Goal: Information Seeking & Learning: Check status

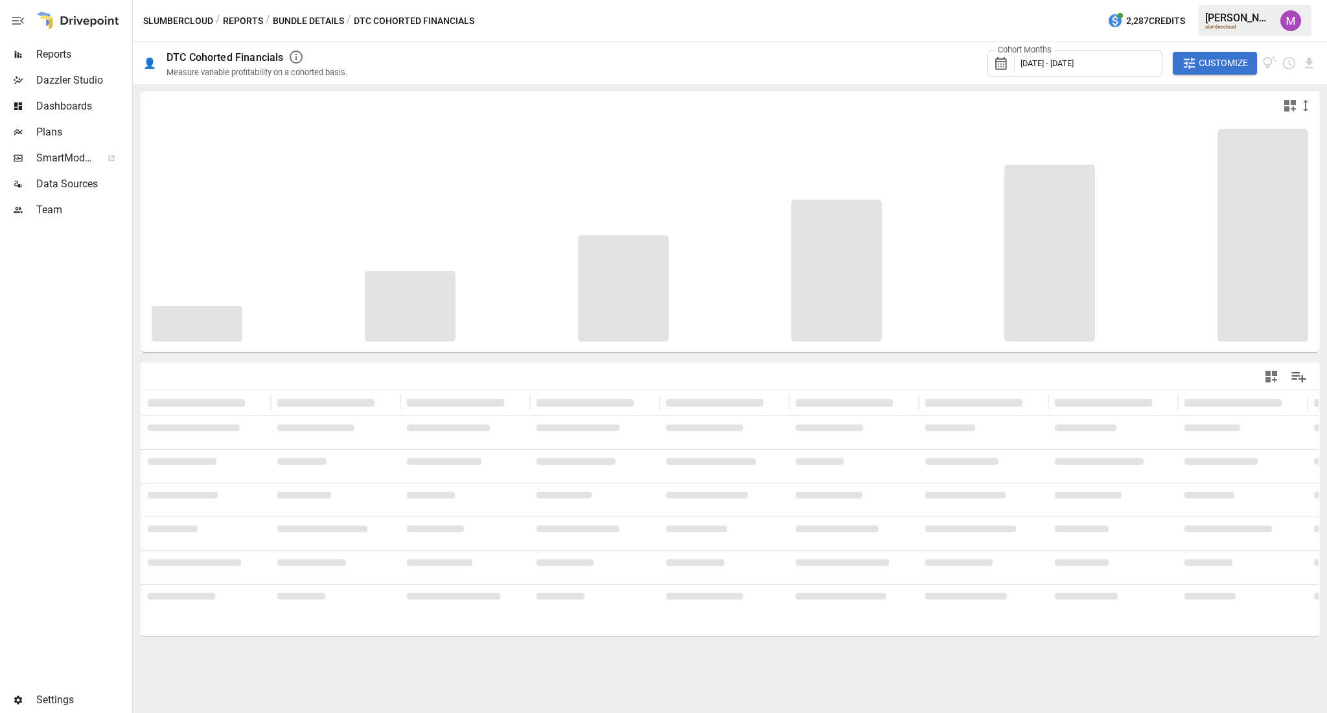
click at [1074, 66] on span "[DATE] - [DATE]" at bounding box center [1046, 63] width 53 height 10
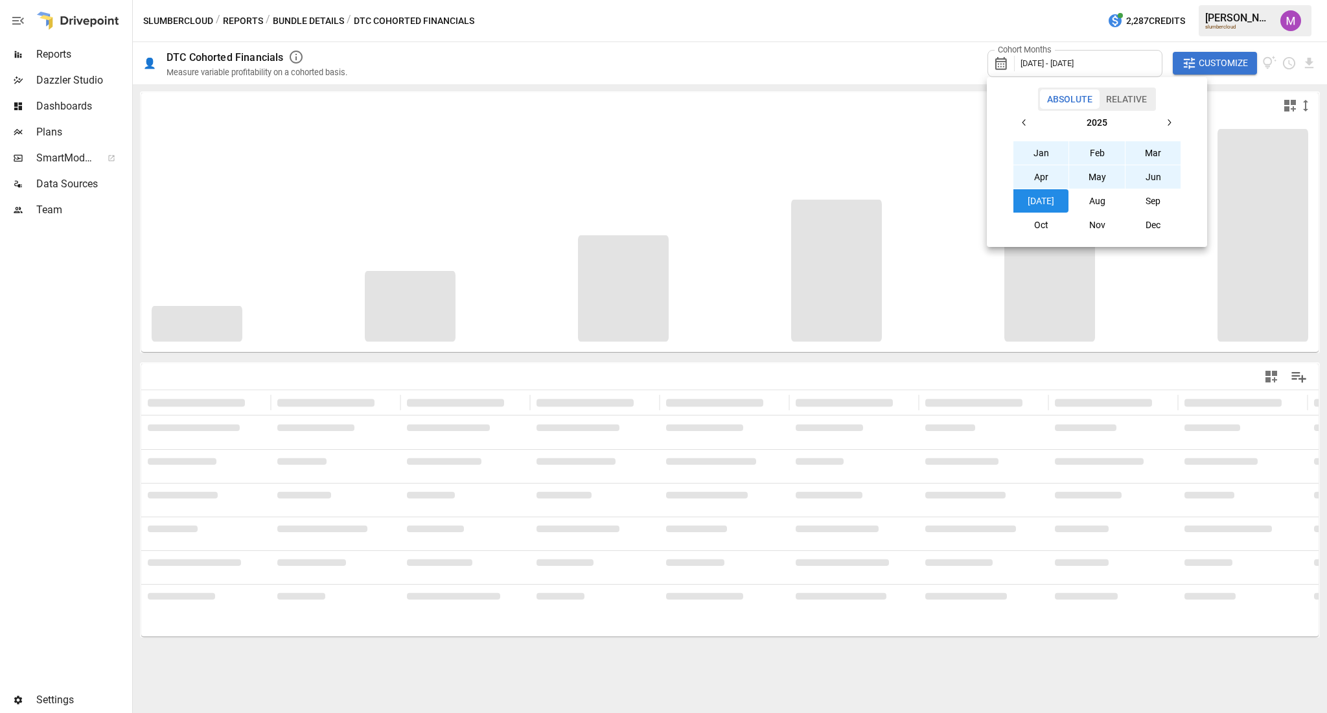
click at [1031, 122] on button "button" at bounding box center [1024, 122] width 23 height 23
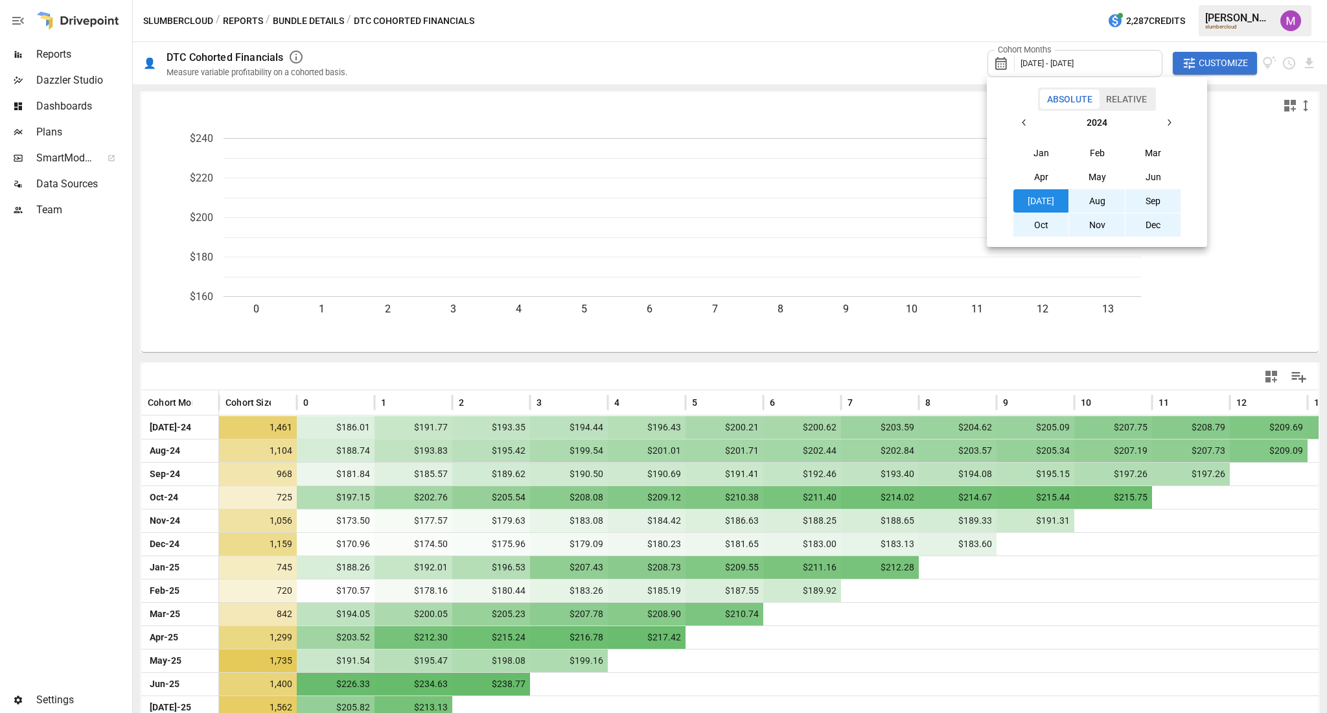
click at [1101, 203] on button "Aug" at bounding box center [1097, 200] width 56 height 23
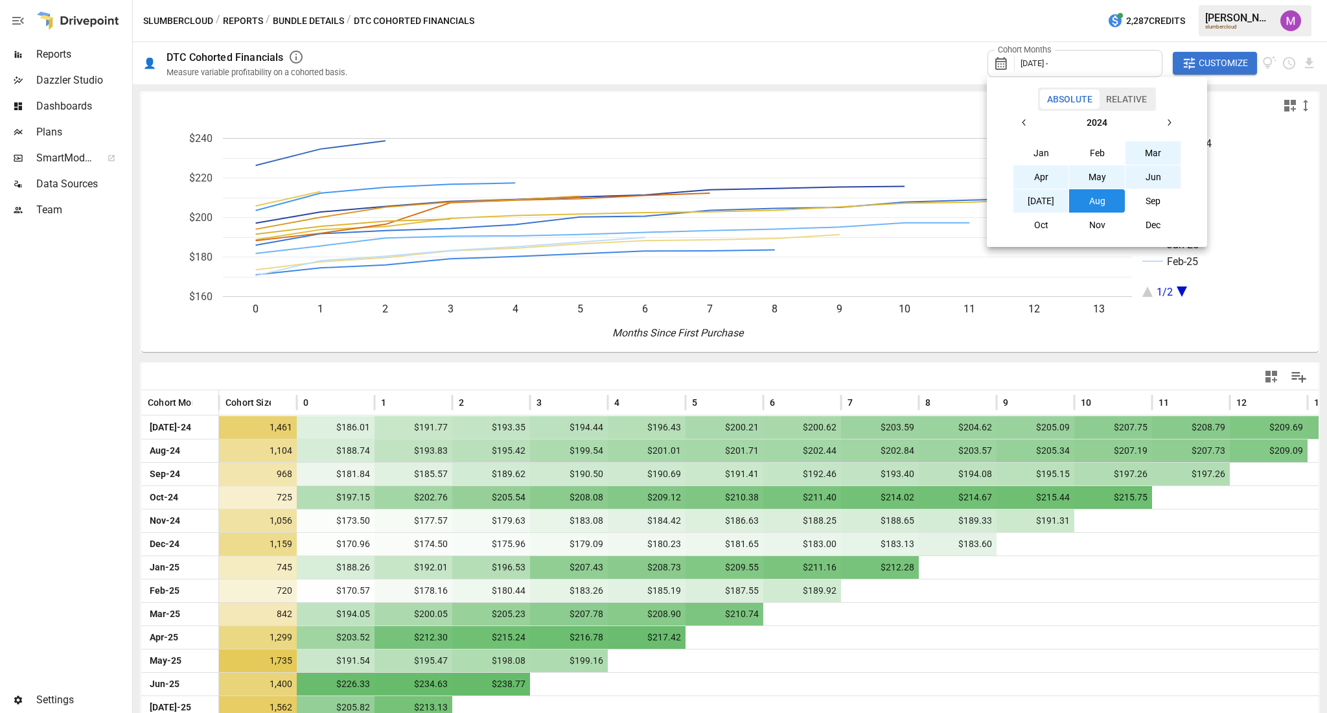
click at [1166, 124] on icon "button" at bounding box center [1169, 122] width 10 height 10
click at [1094, 203] on button "Aug" at bounding box center [1097, 200] width 56 height 23
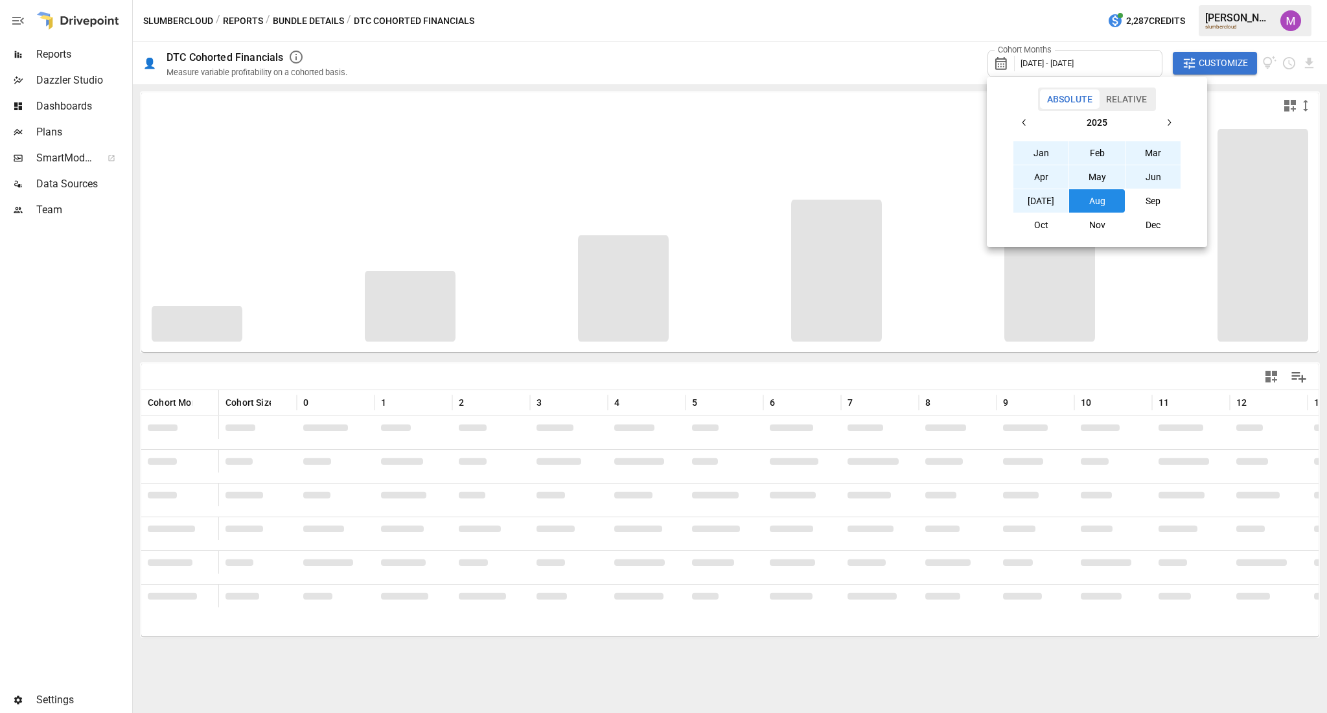
click at [1222, 61] on div at bounding box center [663, 356] width 1327 height 713
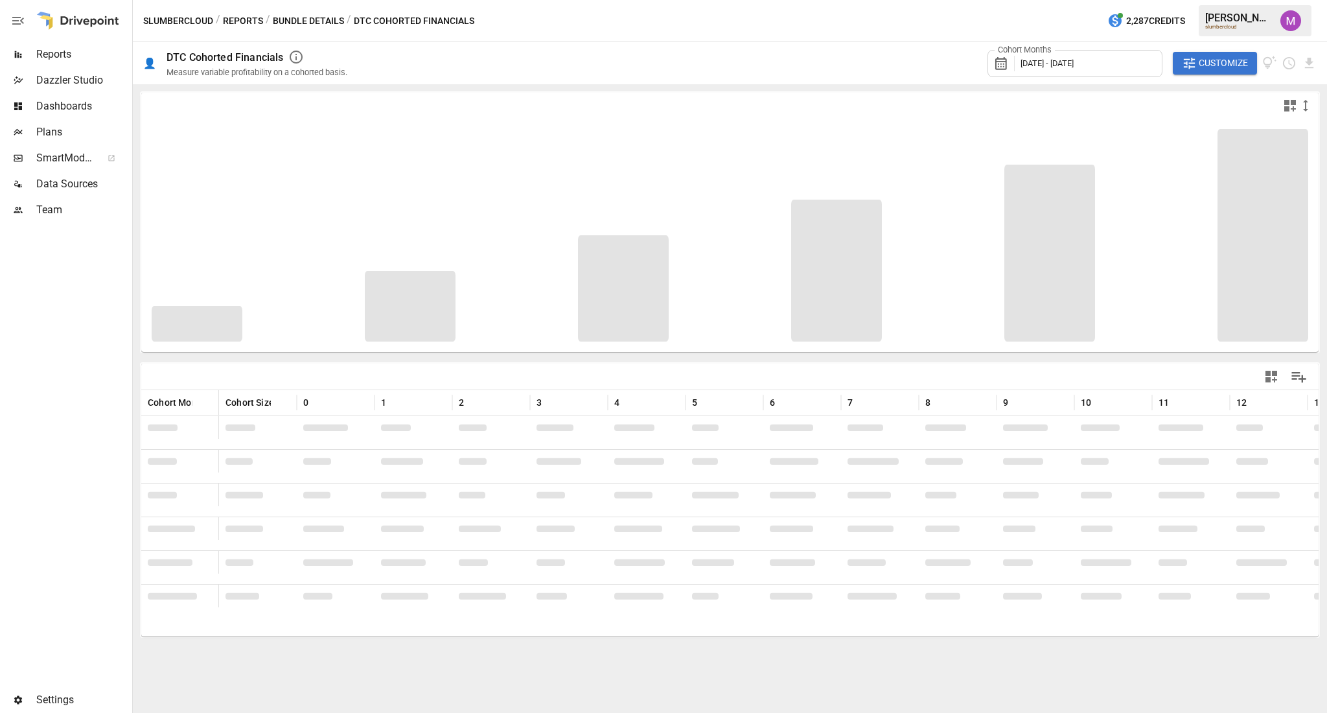
click at [1222, 61] on span "Customize" at bounding box center [1223, 63] width 49 height 16
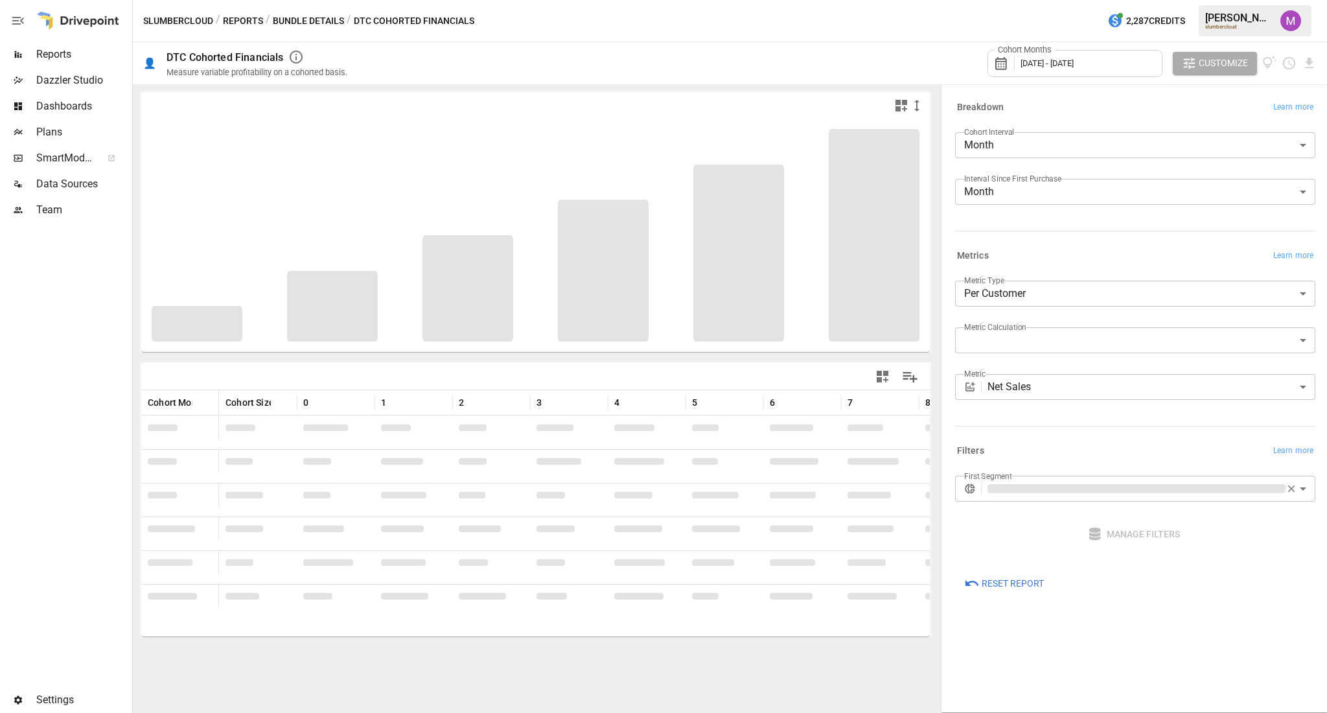
click at [1105, 0] on body "Reports Dazzler Studio Dashboards Plans SmartModel ™ Data Sources Team Settings…" at bounding box center [663, 0] width 1327 height 0
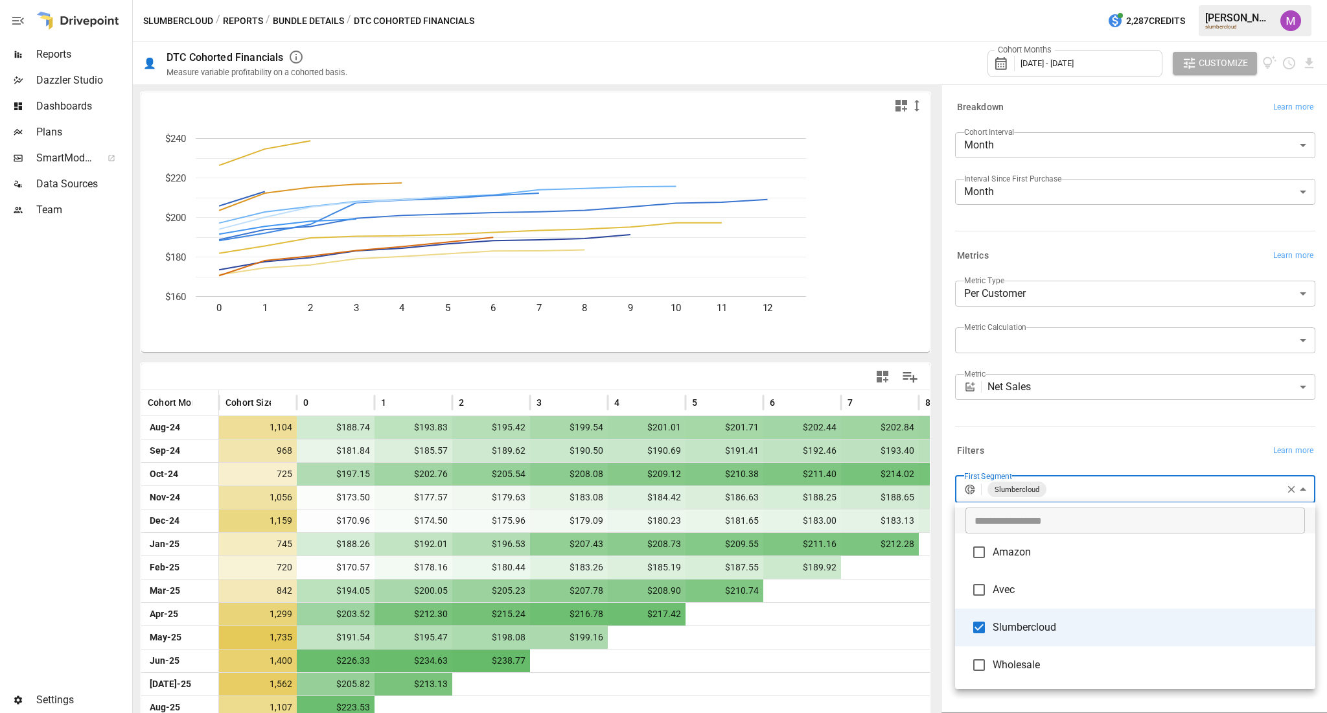
click at [1096, 417] on div at bounding box center [663, 356] width 1327 height 713
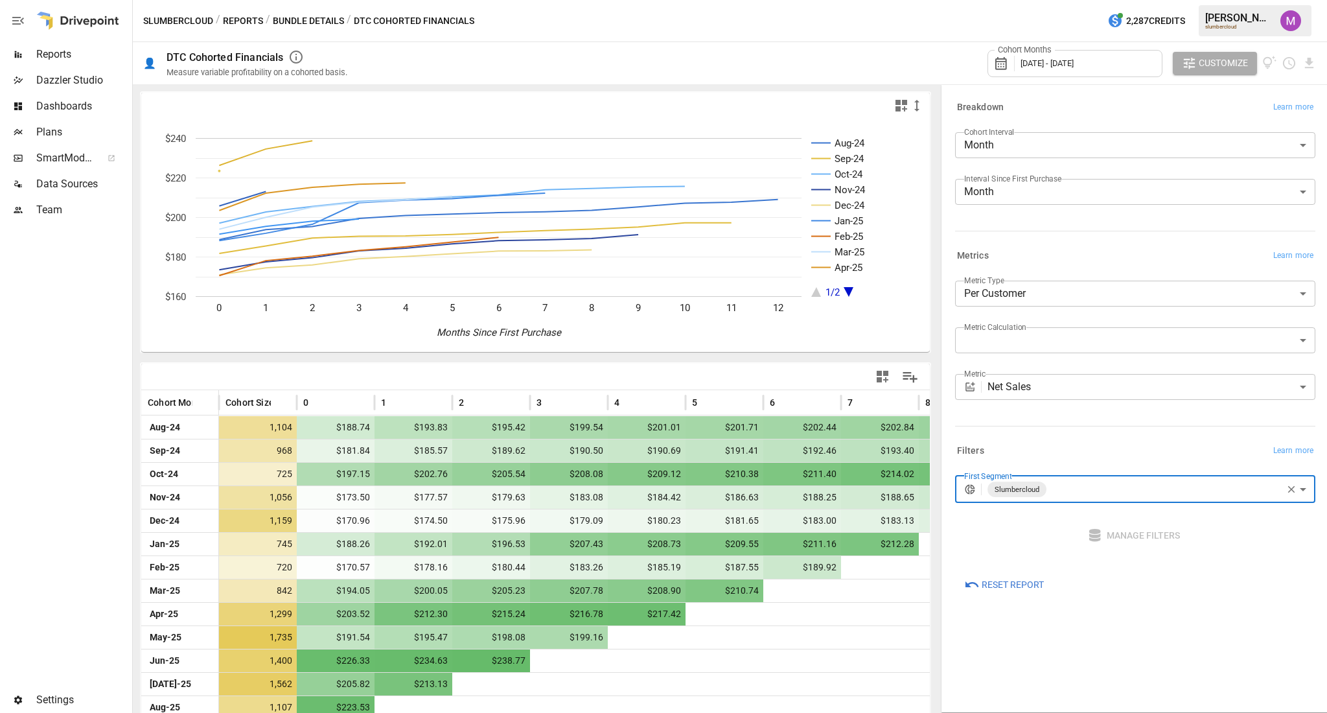
click at [1230, 58] on span "Customize" at bounding box center [1223, 63] width 49 height 16
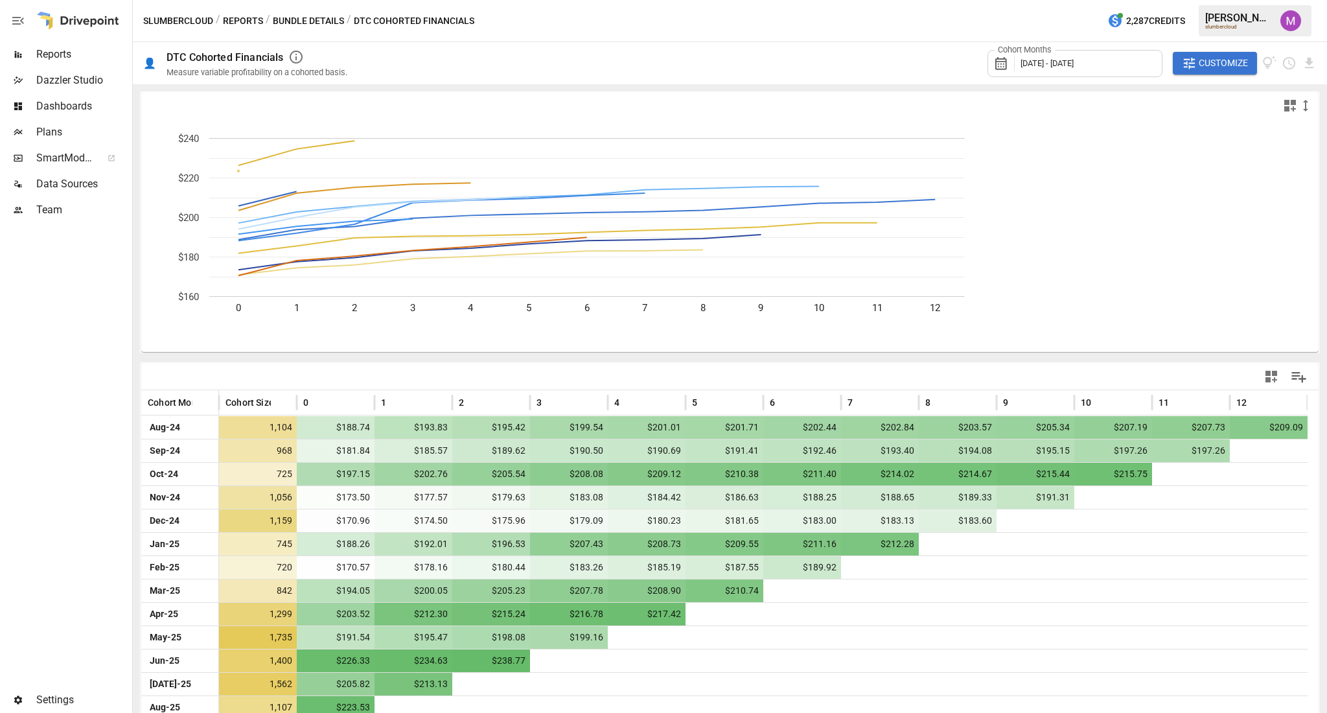
scroll to position [24, 0]
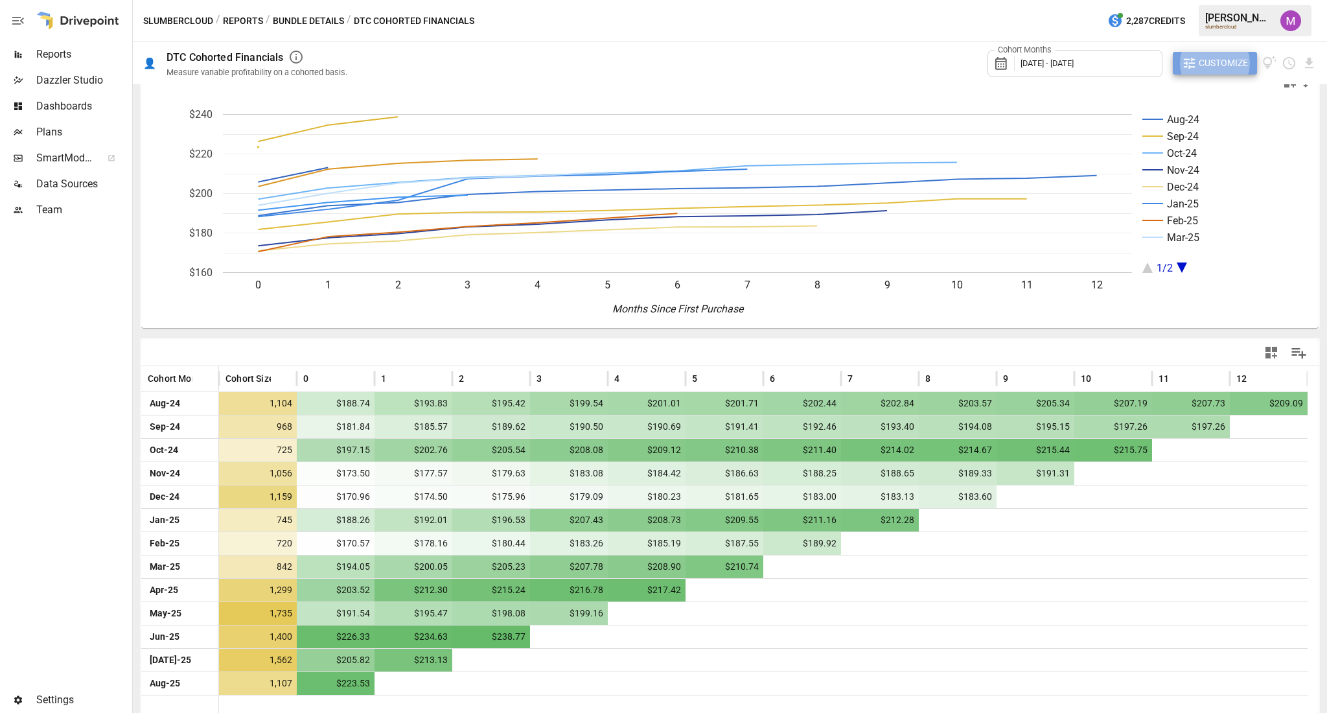
click at [1220, 63] on span "Customize" at bounding box center [1223, 63] width 49 height 16
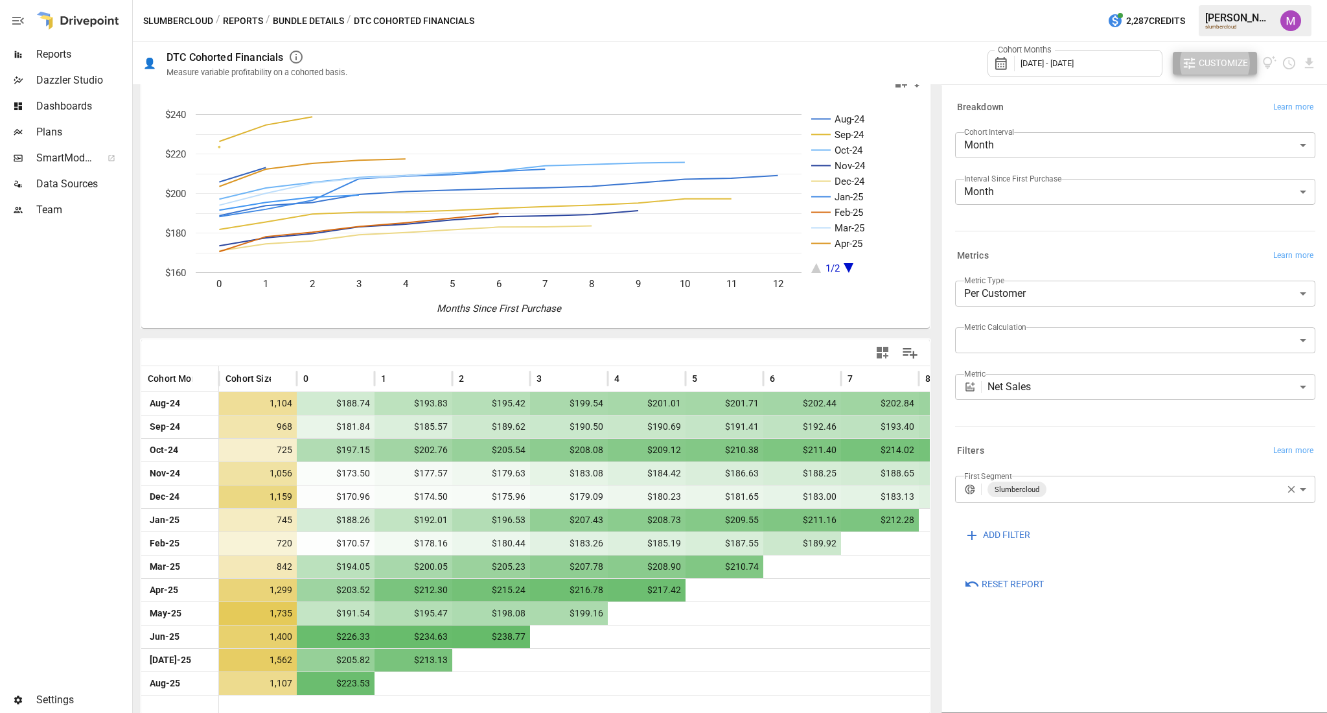
click at [1083, 0] on body "Reports Dazzler Studio Dashboards Plans SmartModel ™ Data Sources Team Settings…" at bounding box center [663, 0] width 1327 height 0
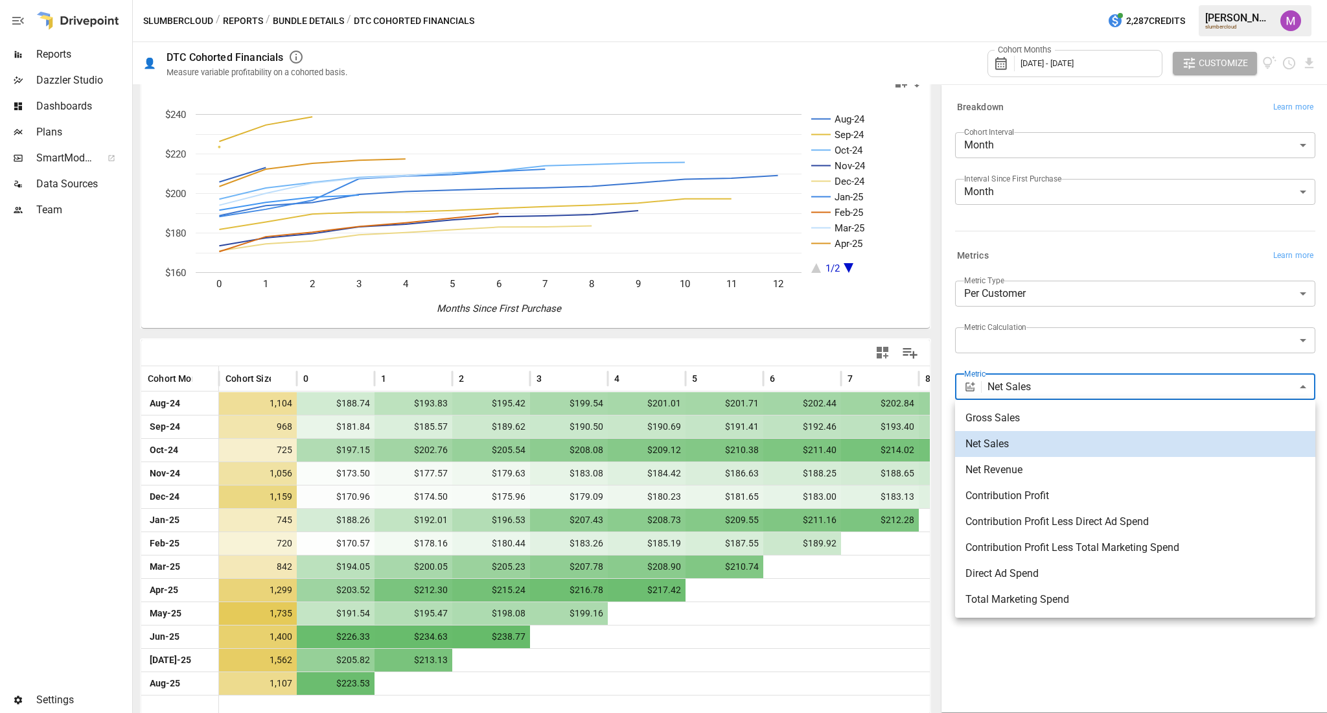
click at [1079, 518] on span "Contribution Profit Less Direct Ad Spend" at bounding box center [1135, 522] width 340 height 16
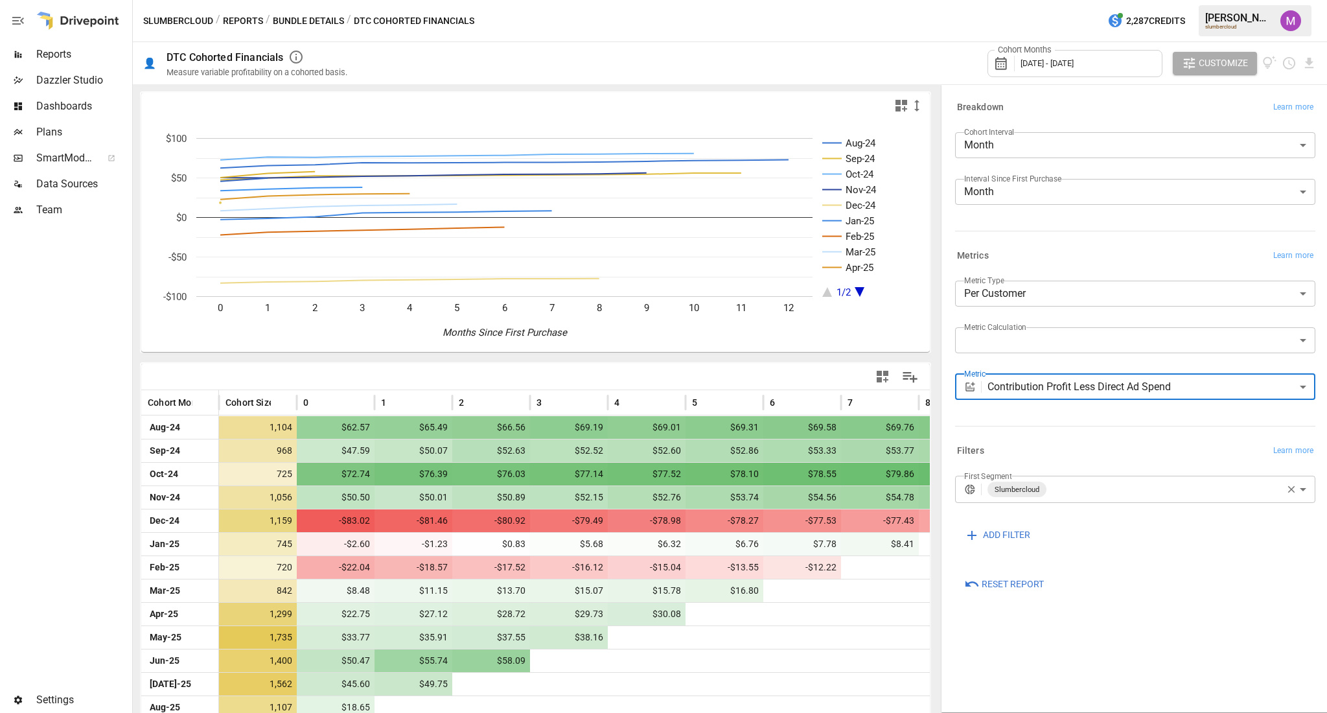
click at [1098, 0] on body "Reports Dazzler Studio Dashboards Plans SmartModel ™ Data Sources Team Settings…" at bounding box center [663, 0] width 1327 height 0
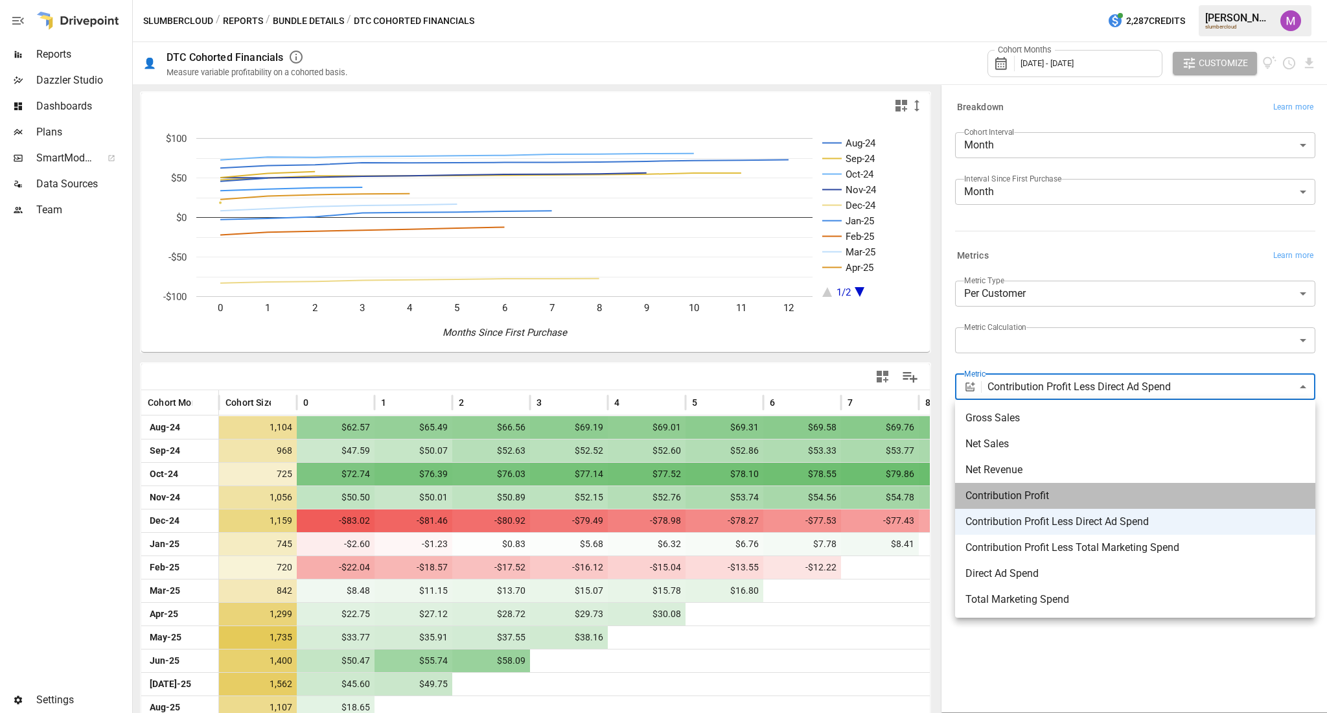
click at [1069, 489] on span "Contribution Profit" at bounding box center [1135, 496] width 340 height 16
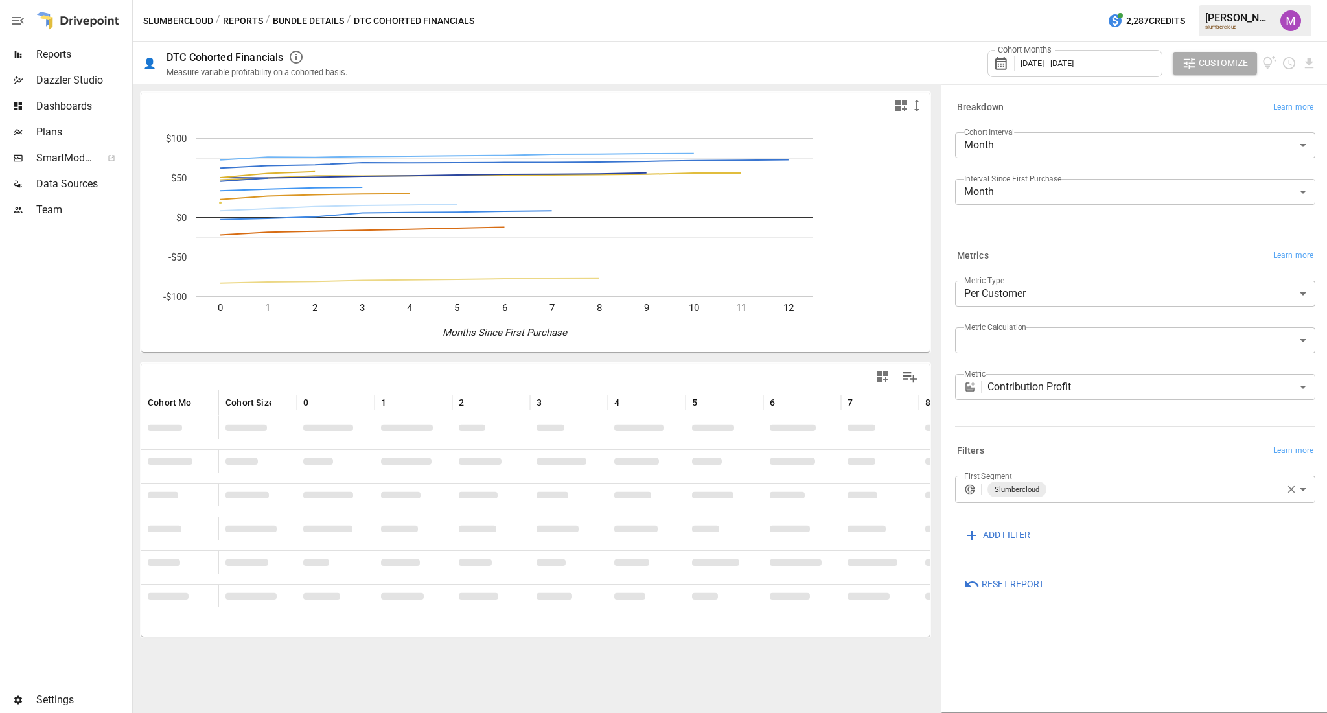
click at [1199, 45] on div "Cohort Months [DATE] - [DATE] Customize" at bounding box center [1151, 63] width 329 height 42
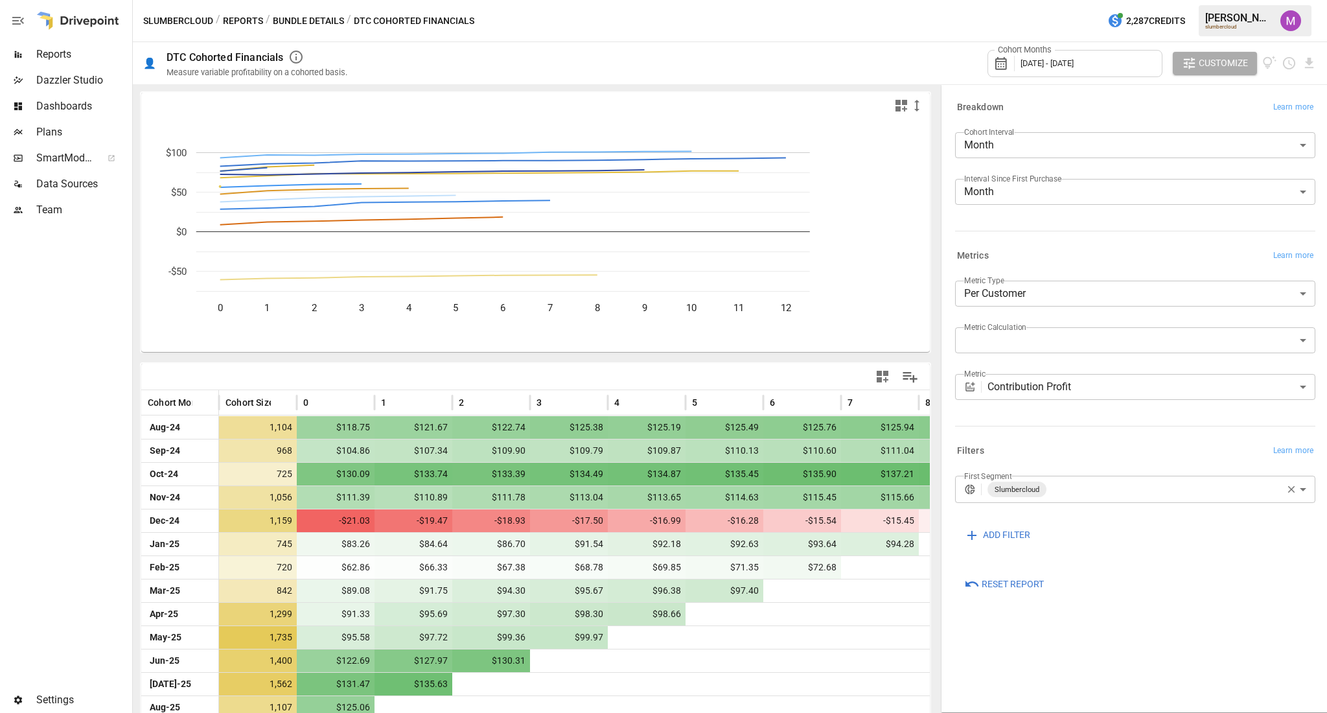
click at [1206, 60] on span "Customize" at bounding box center [1223, 63] width 49 height 16
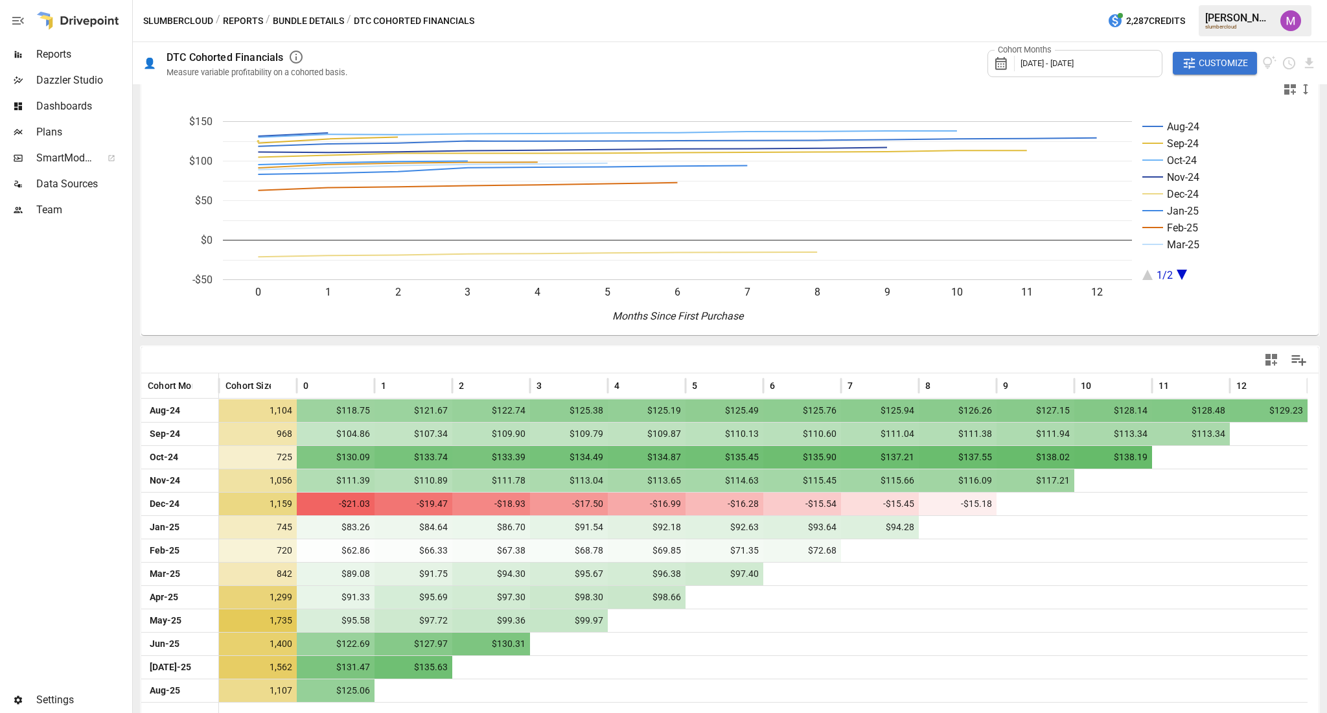
scroll to position [24, 0]
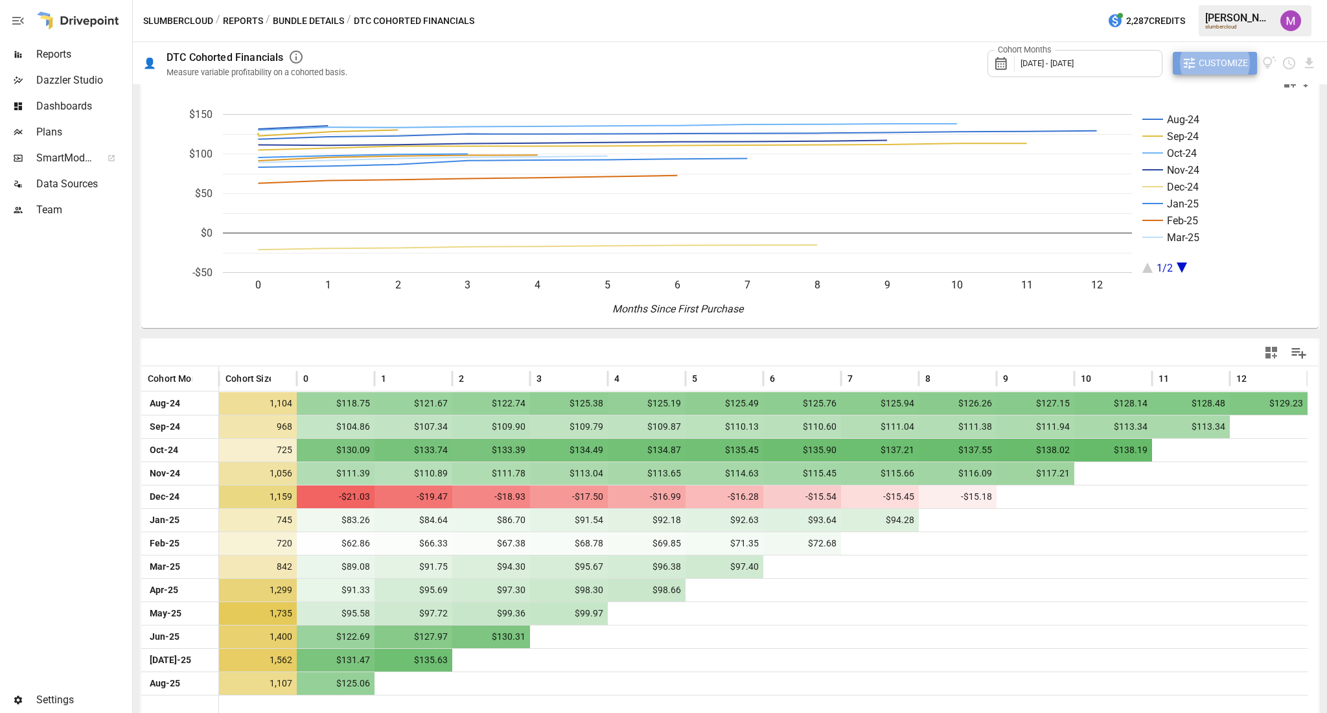
click at [1203, 71] on span "Customize" at bounding box center [1223, 63] width 49 height 16
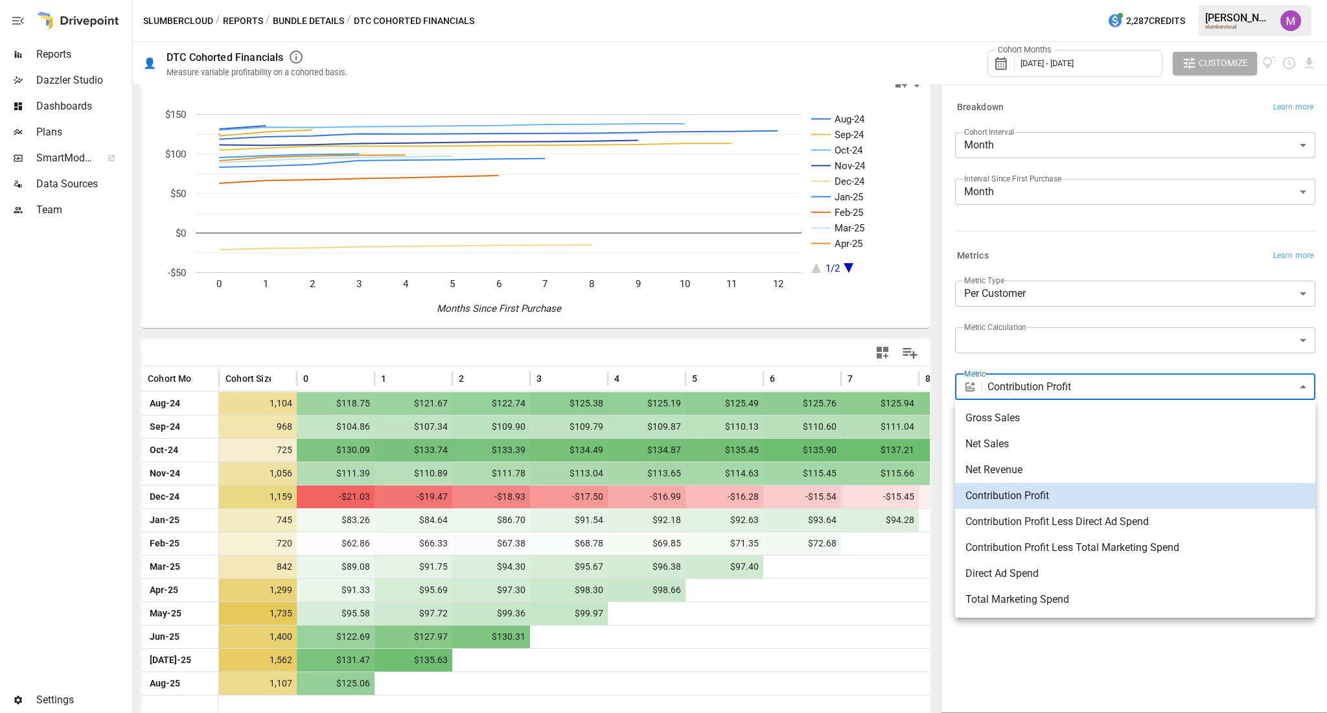
drag, startPoint x: 1179, startPoint y: 379, endPoint x: 1177, endPoint y: 436, distance: 57.0
click at [1179, 0] on body "Reports Dazzler Studio Dashboards Plans SmartModel ™ Data Sources Team Settings…" at bounding box center [663, 0] width 1327 height 0
click at [1147, 524] on span "Contribution Profit Less Direct Ad Spend" at bounding box center [1135, 522] width 340 height 16
type input "**********"
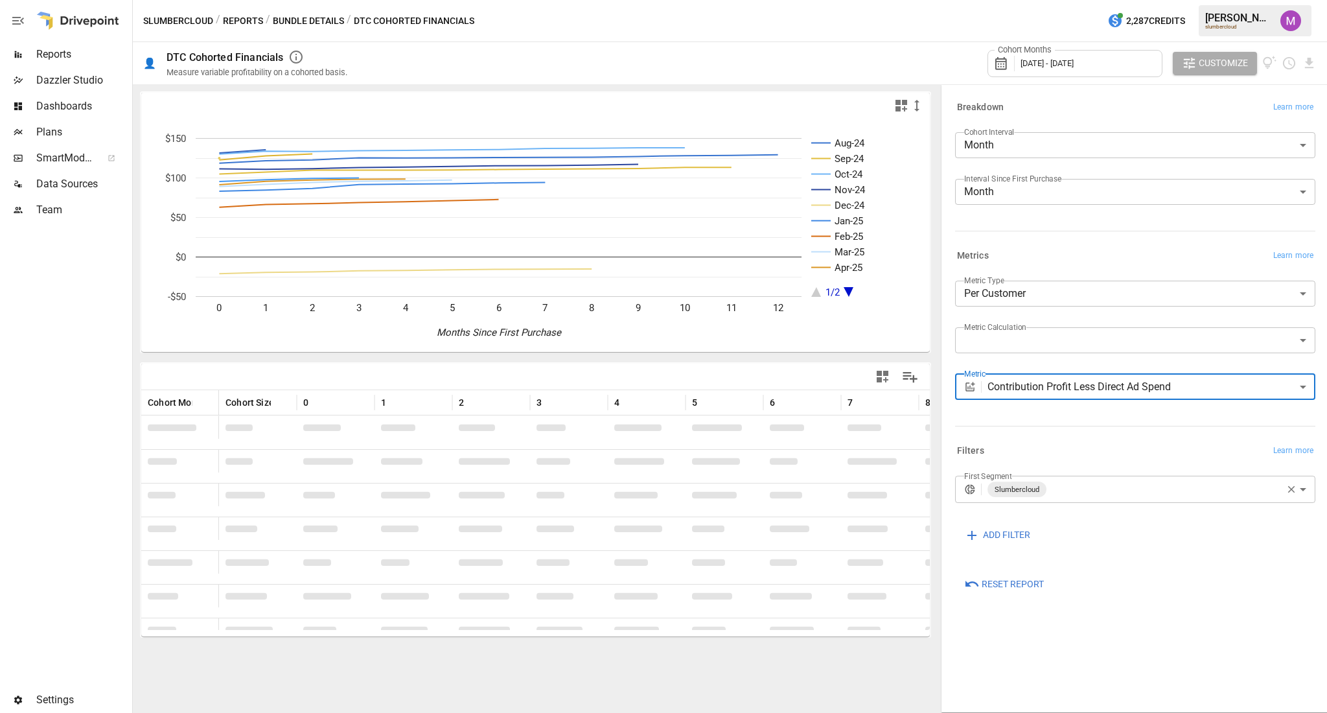
click at [1224, 58] on span "Customize" at bounding box center [1223, 63] width 49 height 16
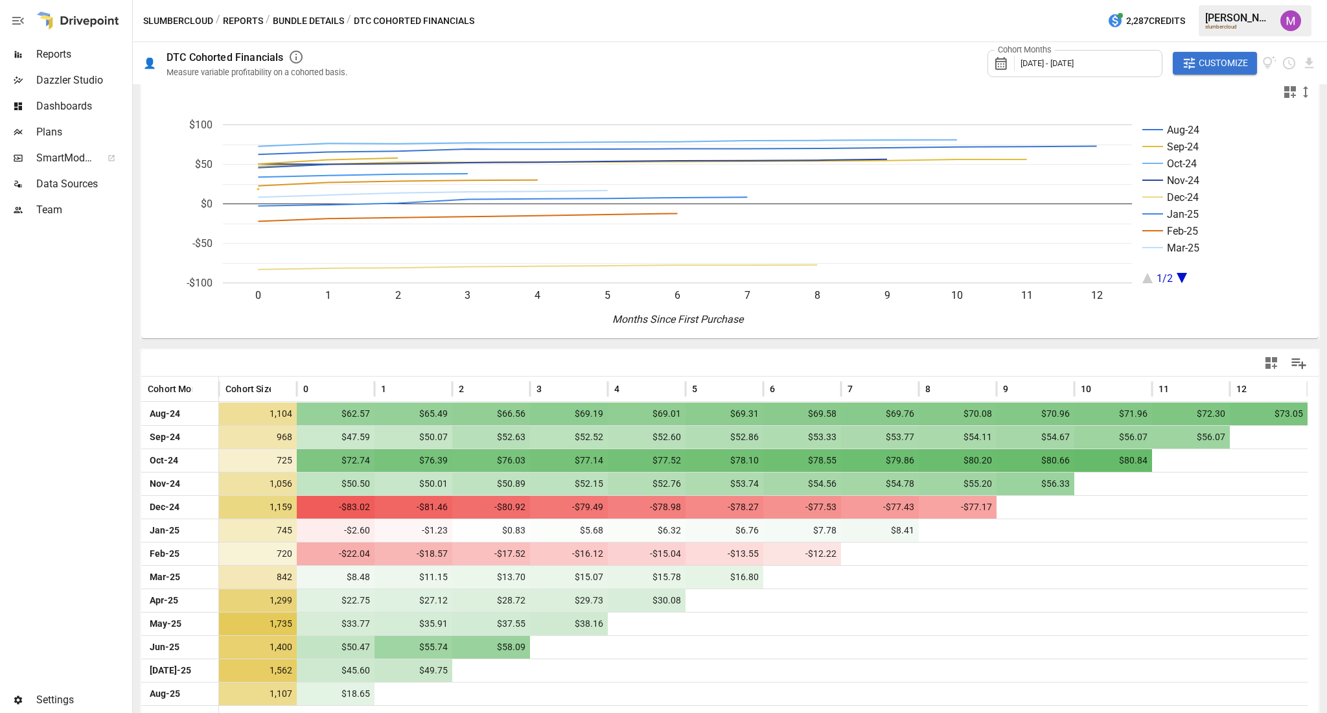
scroll to position [24, 0]
